Goal: Task Accomplishment & Management: Manage account settings

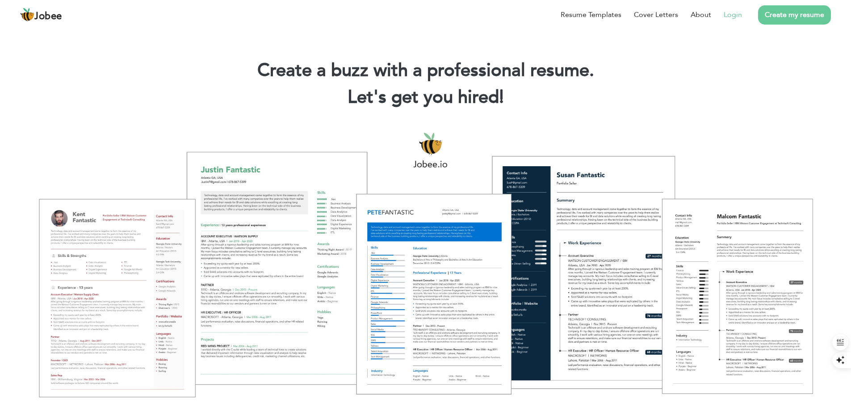
click at [740, 13] on link "Login" at bounding box center [732, 14] width 18 height 11
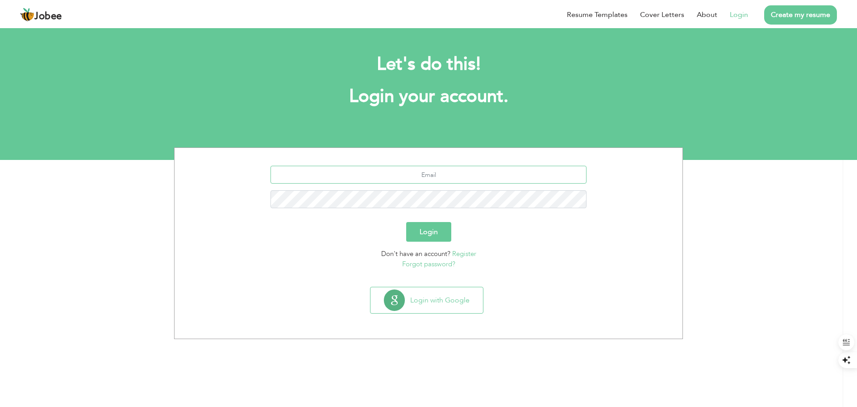
click at [448, 175] on input "text" at bounding box center [429, 175] width 317 height 18
type input "[EMAIL_ADDRESS][DOMAIN_NAME]"
click at [406, 222] on button "Login" at bounding box center [428, 232] width 45 height 20
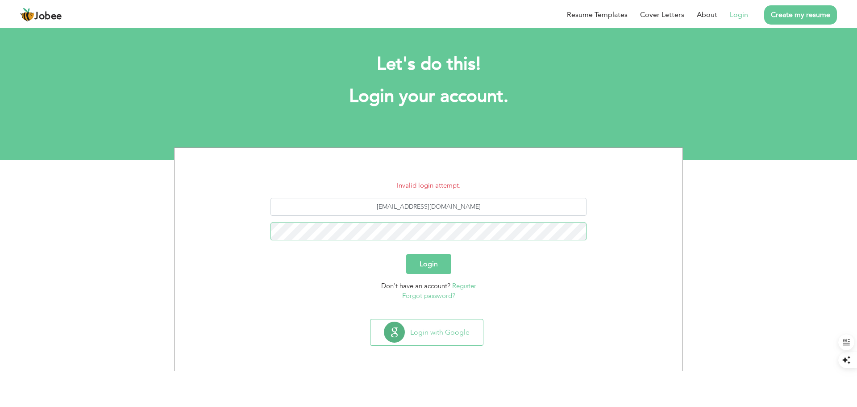
click at [406, 254] on button "Login" at bounding box center [428, 264] width 45 height 20
click at [426, 296] on link "Forgot password?" at bounding box center [428, 295] width 53 height 9
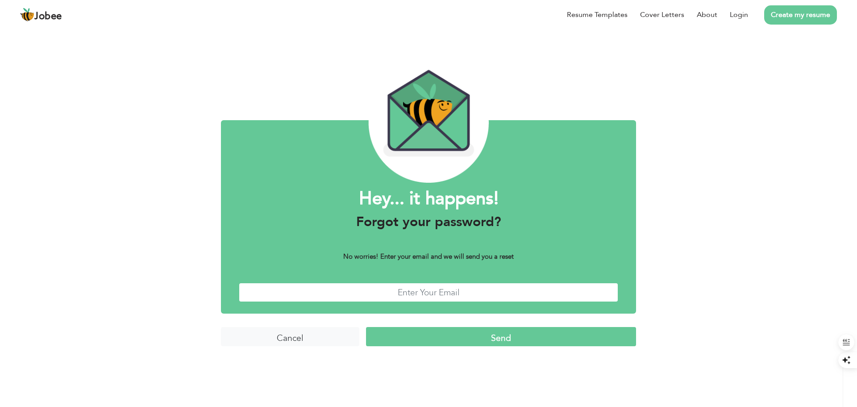
click at [426, 290] on input "text" at bounding box center [429, 292] width 380 height 19
type input "syedazarmeen123@gmail.com"
click at [460, 335] on input "Send" at bounding box center [501, 336] width 270 height 19
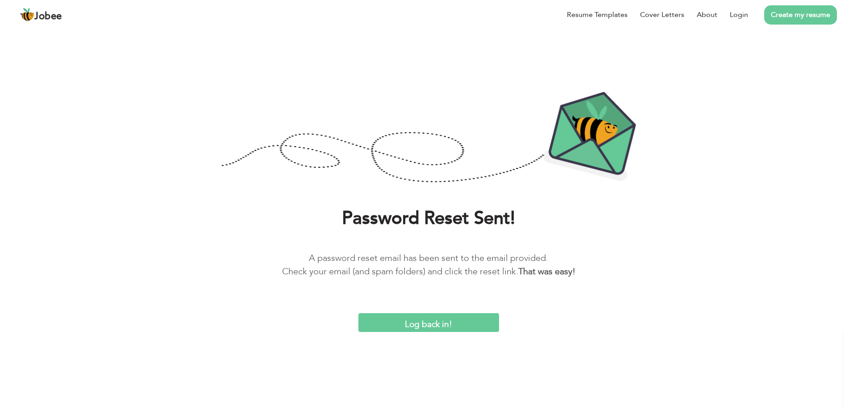
click at [413, 321] on input "Log back in!" at bounding box center [429, 322] width 141 height 19
click at [413, 325] on input "Log back in!" at bounding box center [429, 322] width 141 height 19
click at [436, 327] on input "Log back in!" at bounding box center [429, 322] width 141 height 19
click at [41, 17] on span "Jobee" at bounding box center [48, 17] width 28 height 10
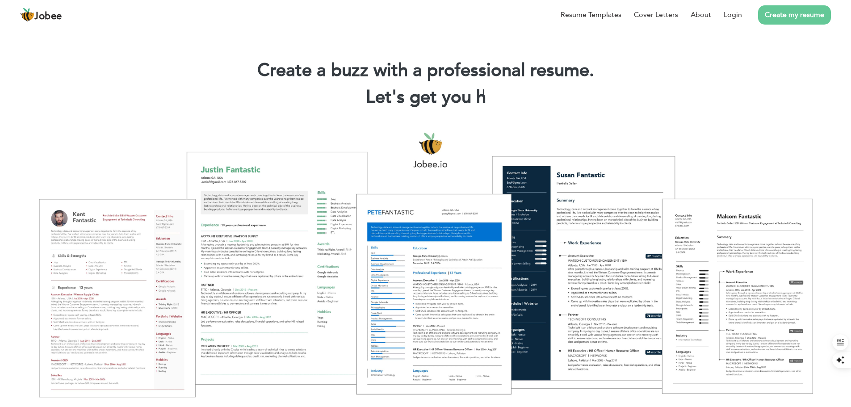
click at [735, 133] on div at bounding box center [425, 264] width 837 height 296
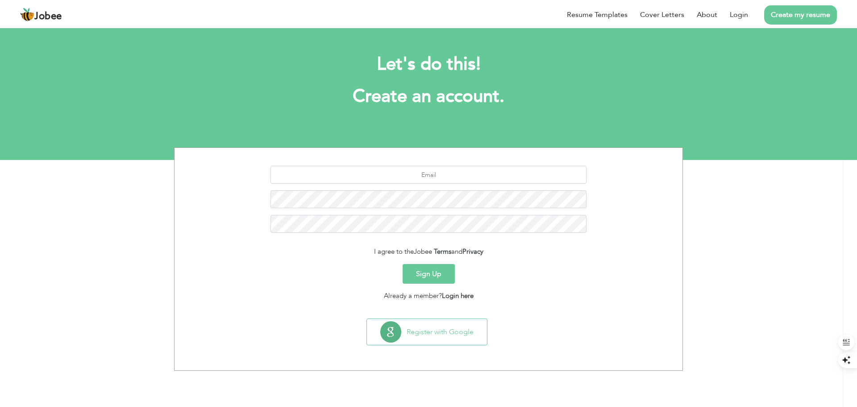
click at [251, 330] on div "Register with Google" at bounding box center [428, 335] width 499 height 34
click at [736, 15] on link "Login" at bounding box center [739, 14] width 18 height 11
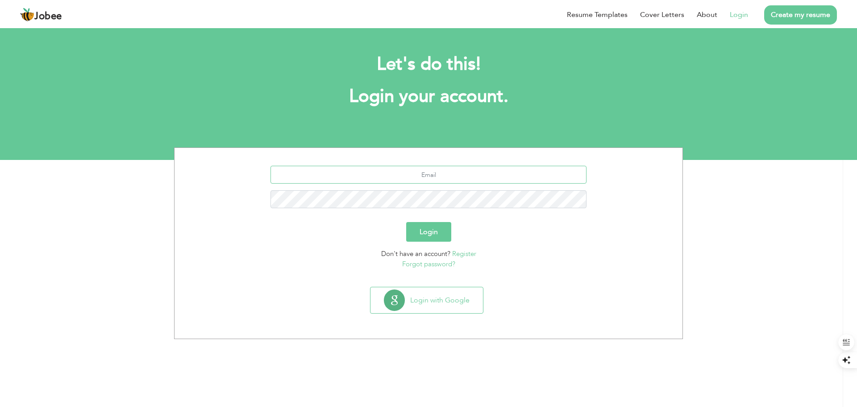
click at [430, 173] on input "text" at bounding box center [429, 175] width 317 height 18
type input "[EMAIL_ADDRESS][PERSON_NAME][DOMAIN_NAME]"
click at [406, 222] on button "Login" at bounding box center [428, 232] width 45 height 20
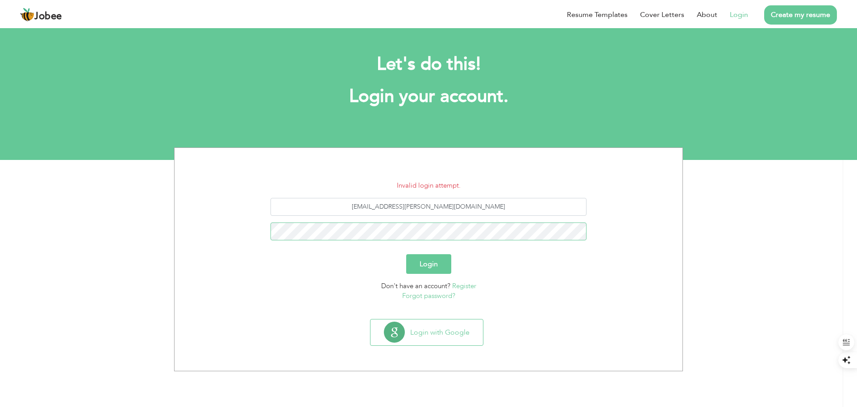
click at [406, 254] on button "Login" at bounding box center [428, 264] width 45 height 20
click at [426, 296] on link "Forgot password?" at bounding box center [428, 295] width 53 height 9
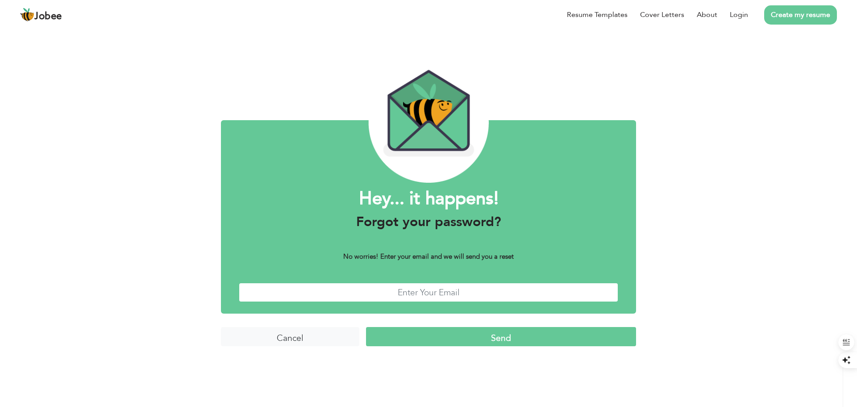
click at [422, 296] on input "text" at bounding box center [429, 292] width 380 height 19
type input "[EMAIL_ADDRESS][PERSON_NAME][DOMAIN_NAME]"
click at [475, 338] on input "Send" at bounding box center [501, 336] width 270 height 19
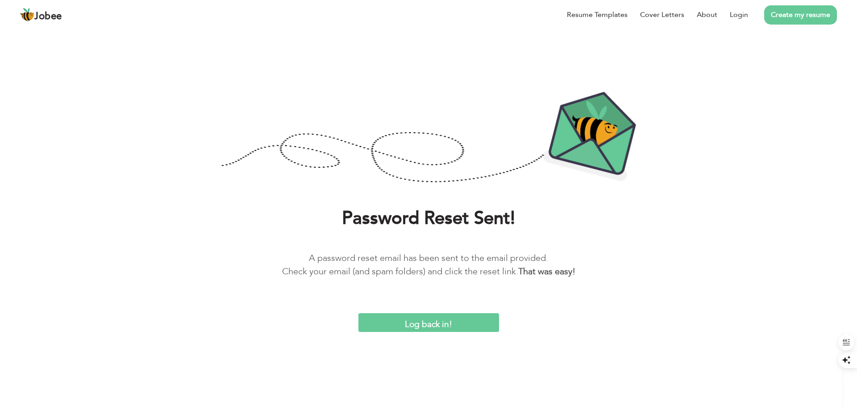
click at [593, 317] on div "Log back in!" at bounding box center [429, 322] width 844 height 19
click at [433, 324] on input "Log back in!" at bounding box center [429, 322] width 141 height 19
click at [734, 15] on link "Login" at bounding box center [739, 14] width 18 height 11
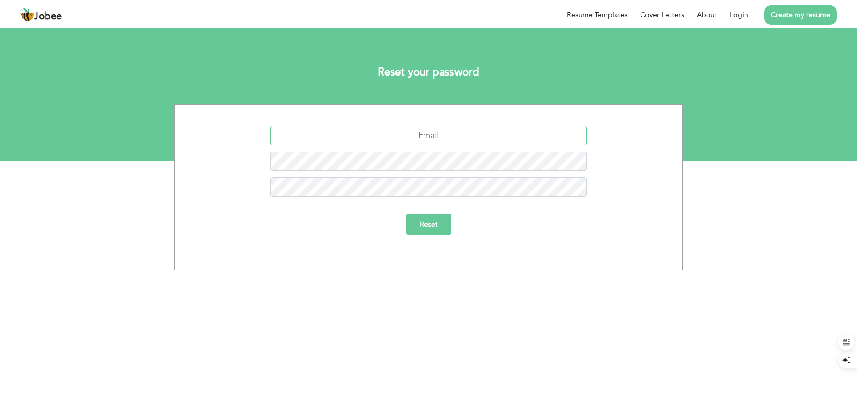
click at [448, 133] on input "text" at bounding box center [429, 135] width 317 height 19
type input "[EMAIL_ADDRESS][PERSON_NAME][DOMAIN_NAME]"
click at [406, 214] on input "Reset" at bounding box center [428, 224] width 45 height 21
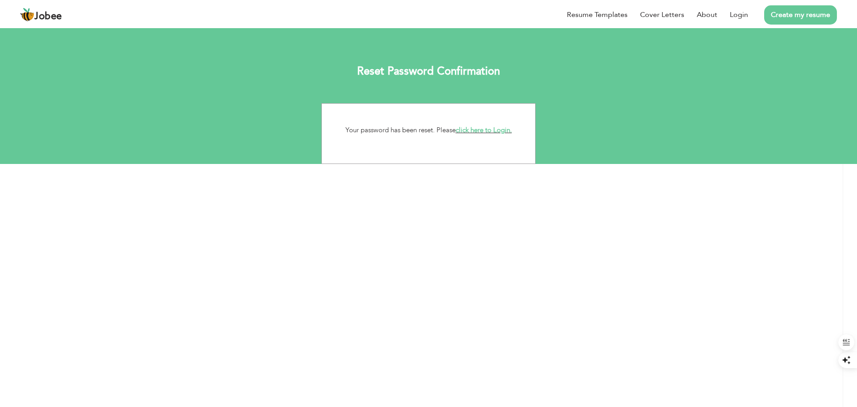
click at [497, 129] on link "click here to Login." at bounding box center [484, 129] width 56 height 9
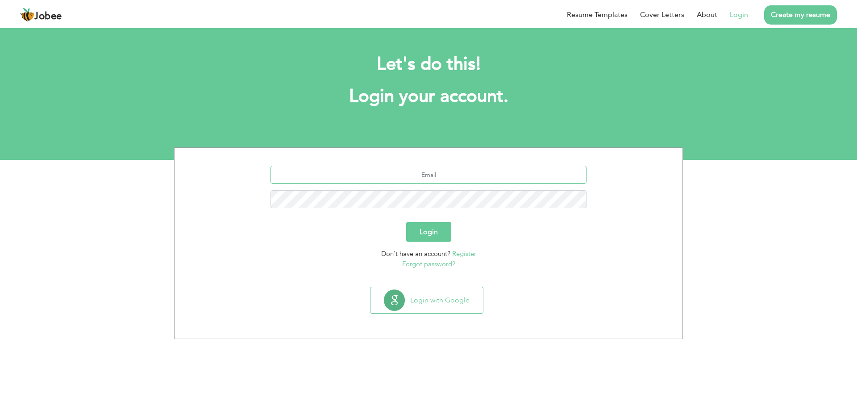
click at [438, 169] on input "text" at bounding box center [429, 175] width 317 height 18
type input "atif.shafique@gmail.com"
click at [406, 222] on button "Login" at bounding box center [428, 232] width 45 height 20
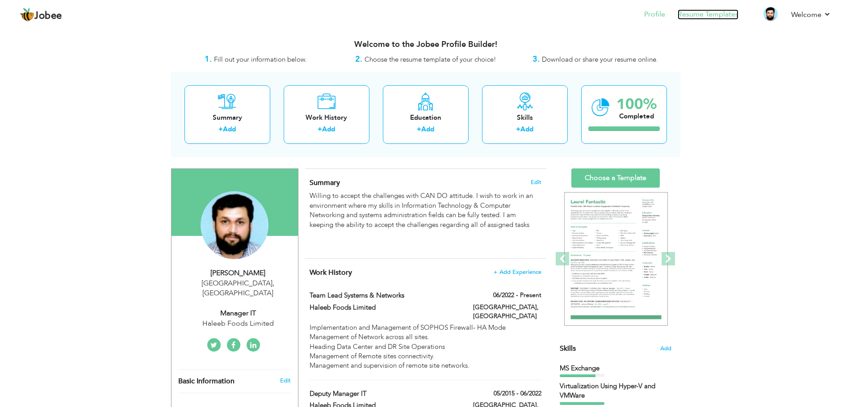
click at [731, 15] on link "Resume Templates" at bounding box center [707, 14] width 61 height 10
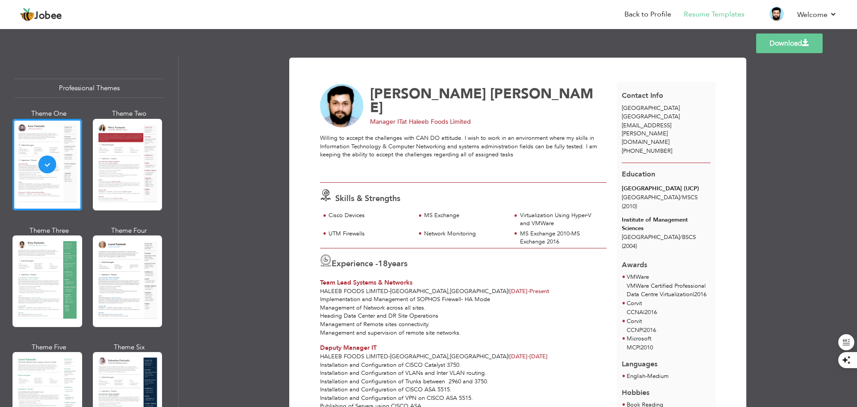
click at [222, 397] on div "Download [PERSON_NAME] Manager IT at Haleeb Foods Limited" at bounding box center [518, 230] width 679 height 351
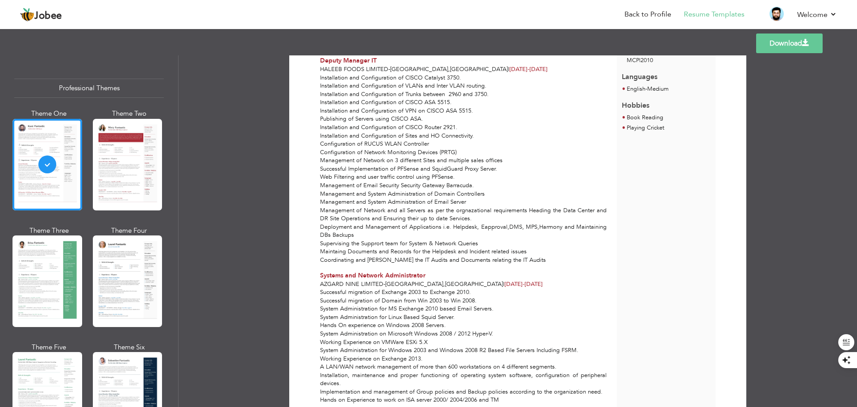
scroll to position [313, 0]
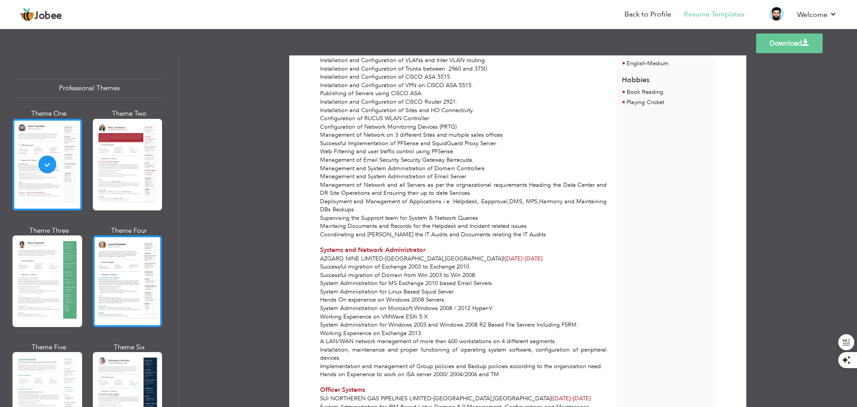
click at [128, 273] on div at bounding box center [128, 281] width 70 height 92
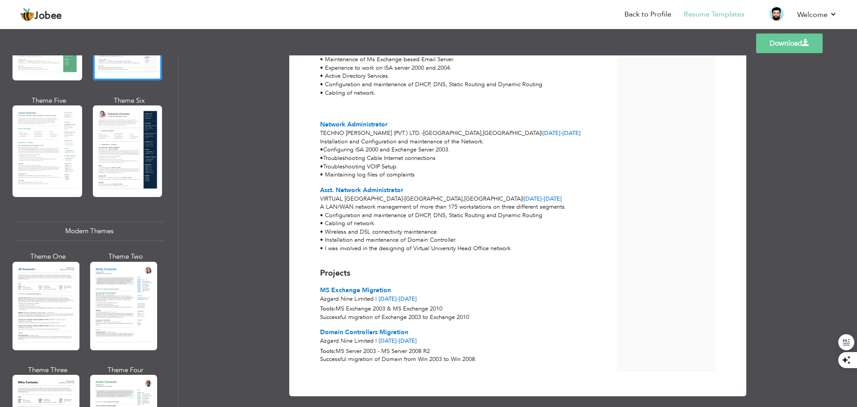
scroll to position [268, 0]
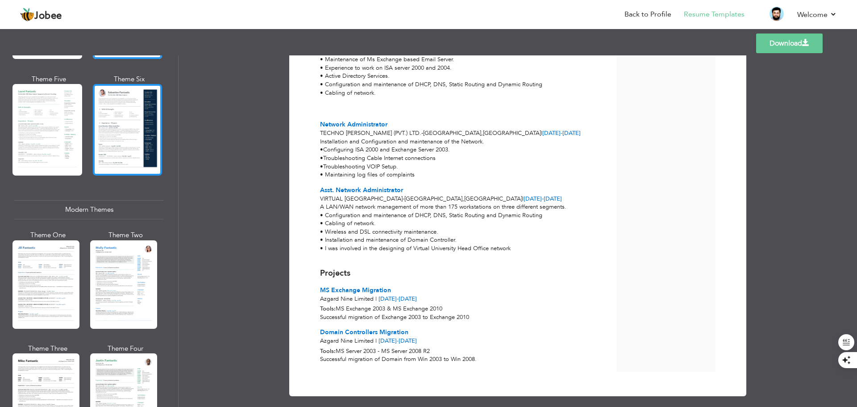
click at [139, 114] on div at bounding box center [128, 130] width 70 height 92
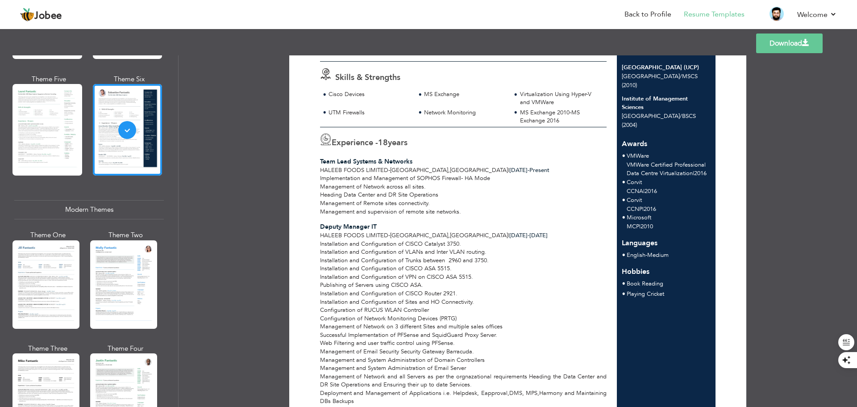
scroll to position [45, 0]
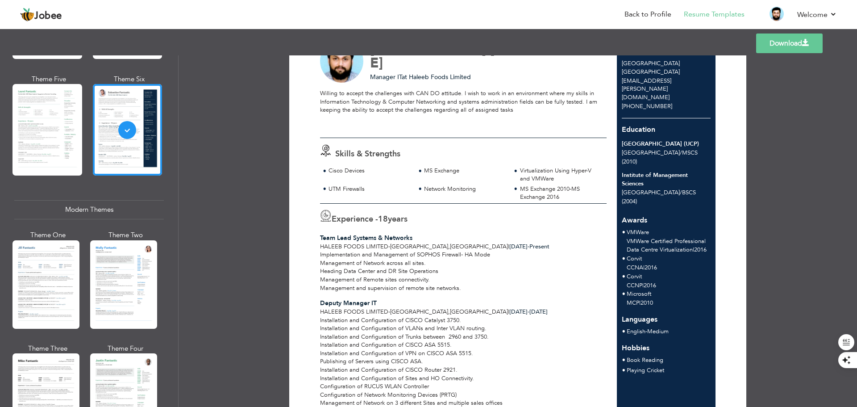
click at [640, 272] on span "Corvit" at bounding box center [634, 276] width 15 height 8
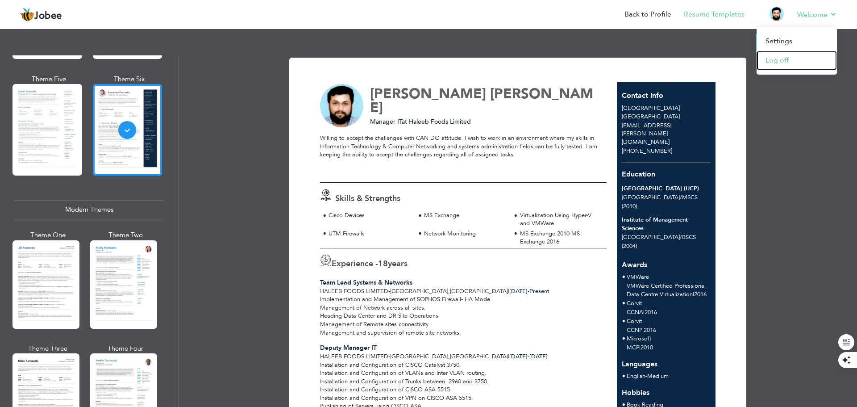
click at [786, 61] on link "Log off" at bounding box center [797, 60] width 80 height 19
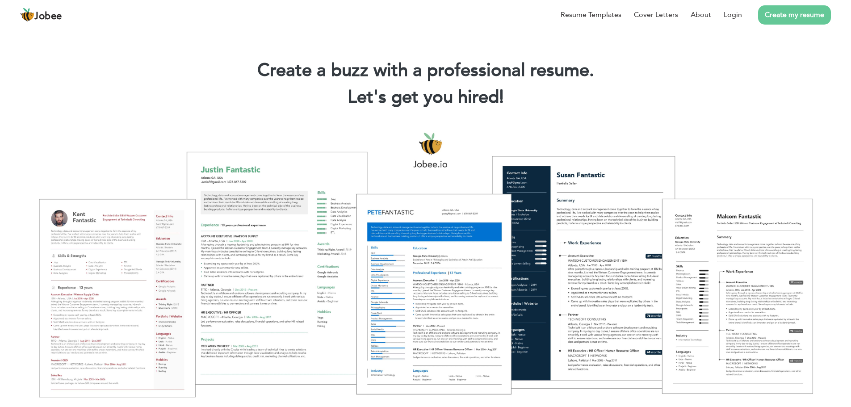
click at [579, 115] on section "Create a buzz with a professional resume. Let's get you hired! |" at bounding box center [425, 71] width 851 height 89
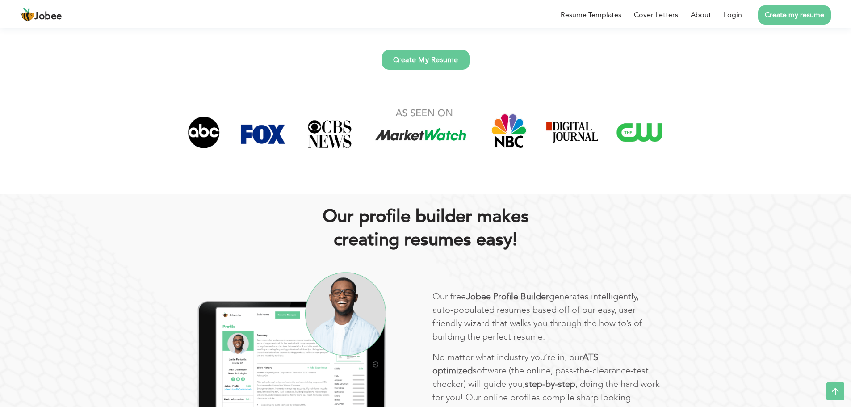
scroll to position [268, 0]
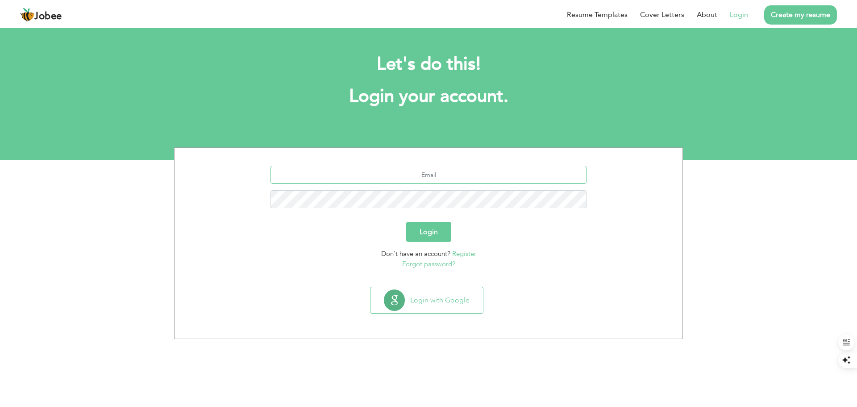
click at [450, 181] on input "text" at bounding box center [429, 175] width 317 height 18
click at [478, 187] on div "[EMAIL_ADDRESS][PERSON_NAME][DOMAIN_NAME]" at bounding box center [428, 190] width 495 height 49
drag, startPoint x: 488, startPoint y: 178, endPoint x: 286, endPoint y: 161, distance: 203.0
click at [286, 161] on section "[EMAIL_ADDRESS][PERSON_NAME][DOMAIN_NAME] Login Don't have an account? Register…" at bounding box center [428, 215] width 495 height 135
type input "[EMAIL_ADDRESS][DOMAIN_NAME]"
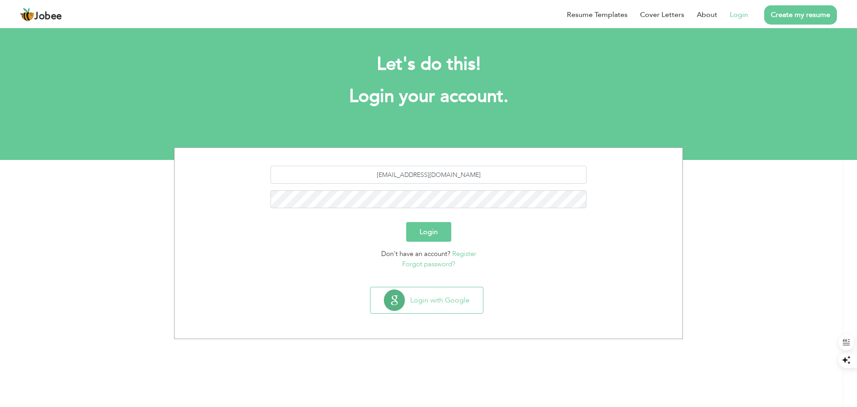
click at [430, 226] on button "Login" at bounding box center [428, 232] width 45 height 20
